Goal: Entertainment & Leisure: Consume media (video, audio)

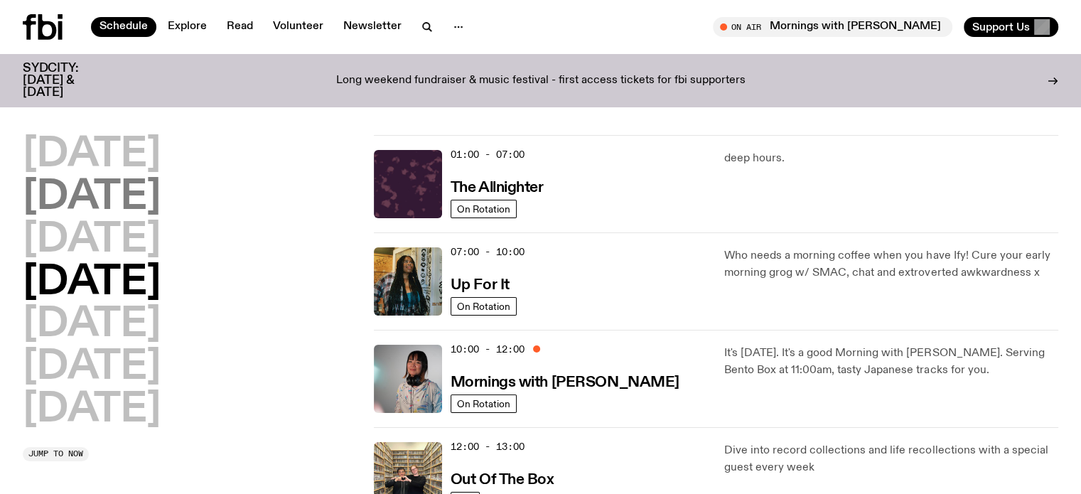
click at [121, 195] on h2 "[DATE]" at bounding box center [92, 198] width 138 height 40
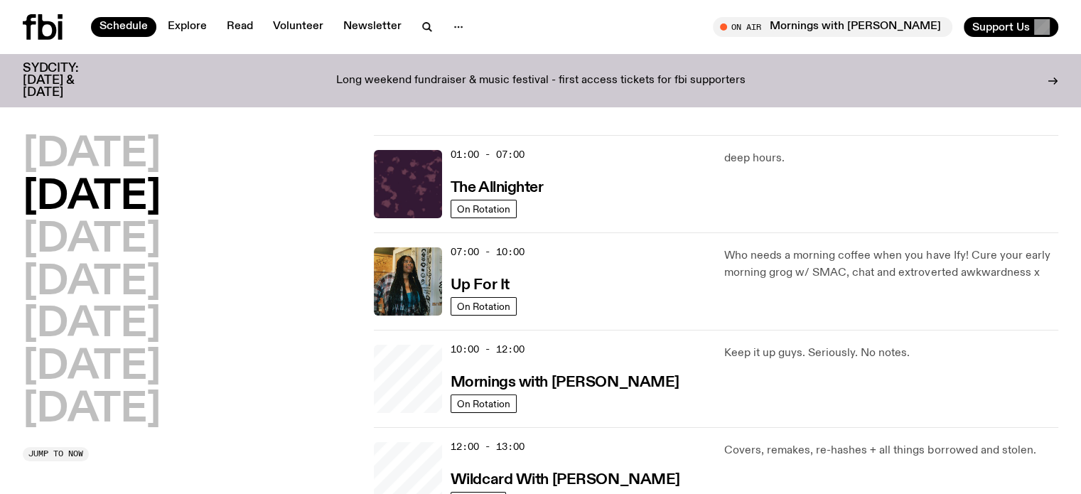
scroll to position [40, 0]
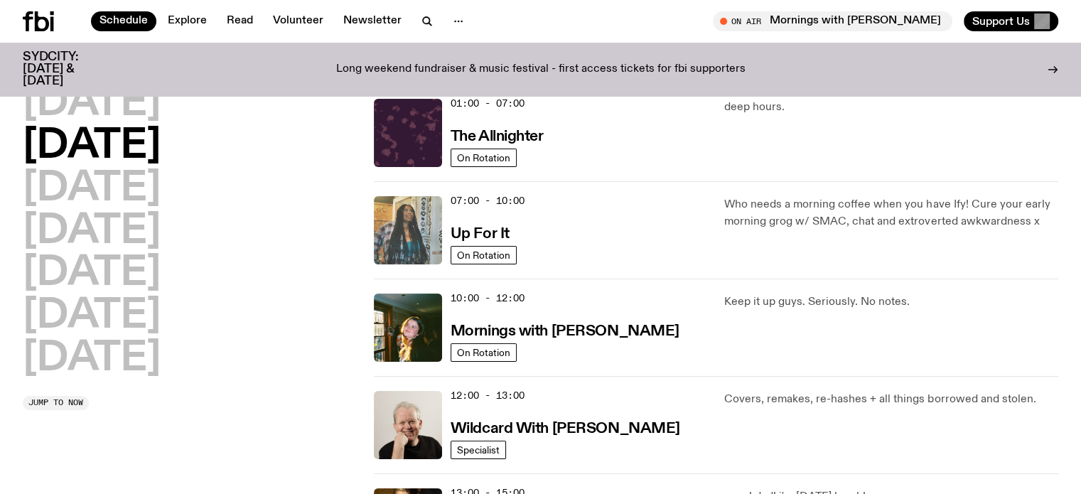
click at [402, 227] on img at bounding box center [408, 230] width 68 height 68
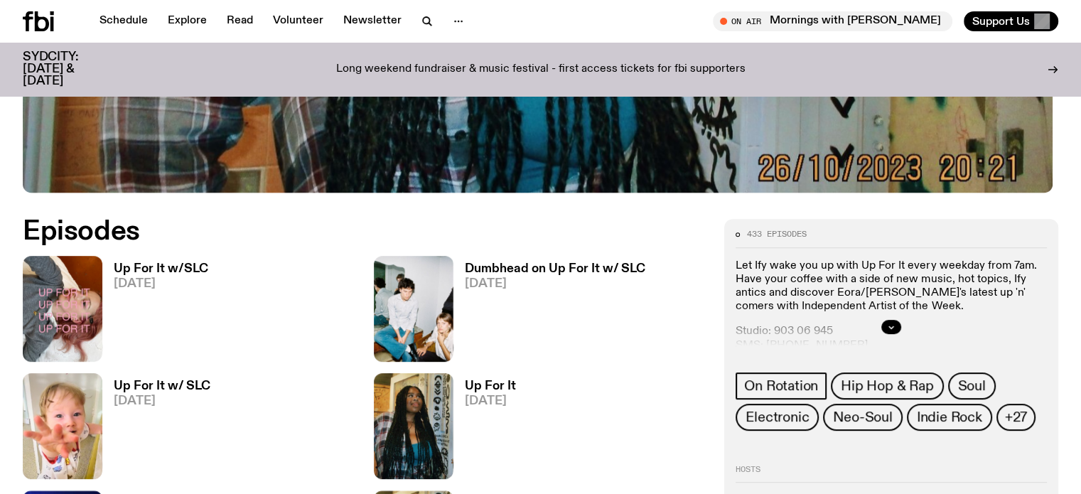
scroll to position [563, 0]
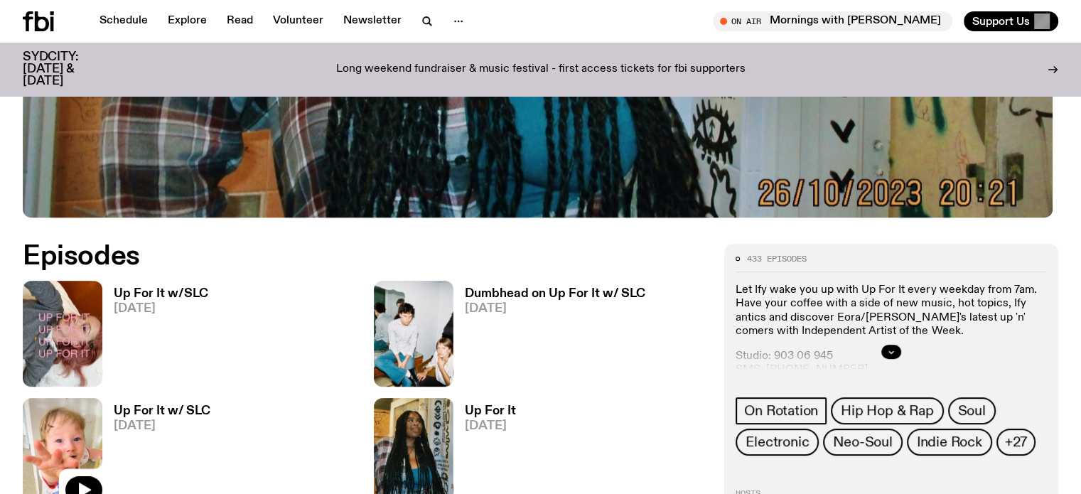
click at [102, 398] on img at bounding box center [63, 451] width 80 height 106
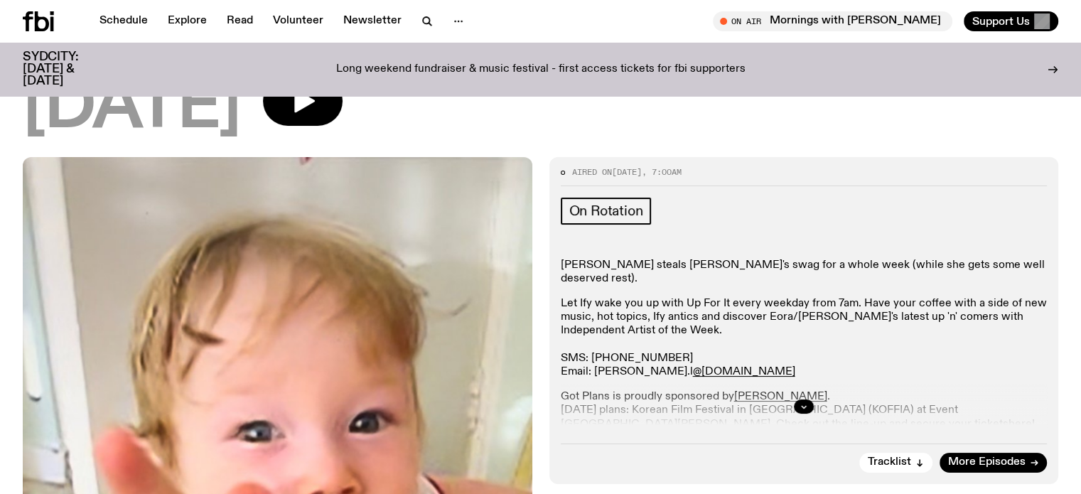
scroll to position [142, 0]
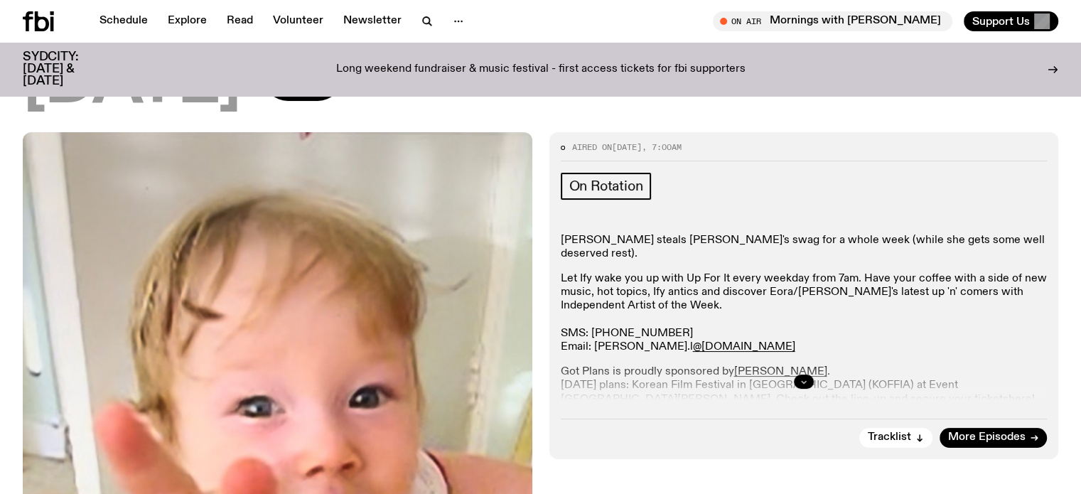
click at [801, 381] on icon "button" at bounding box center [803, 382] width 5 height 2
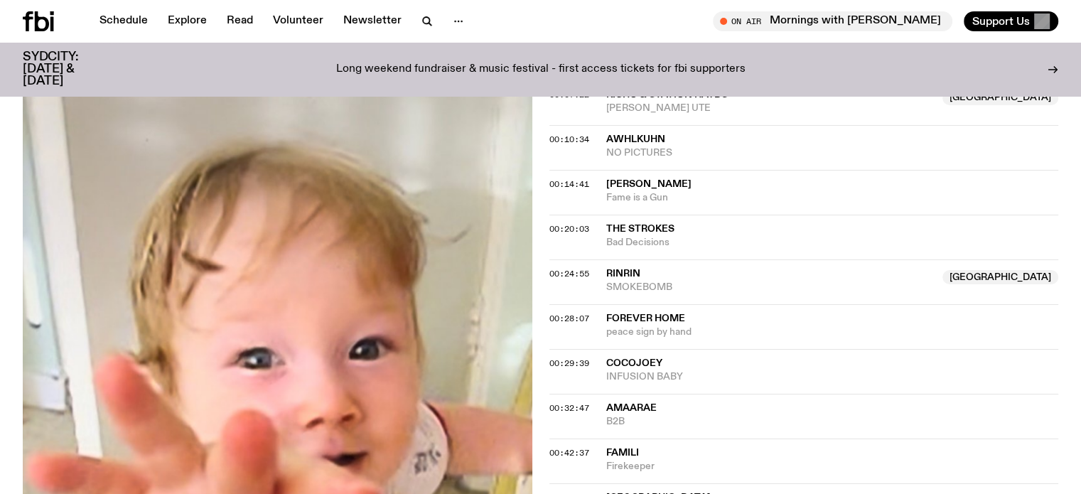
scroll to position [710, 0]
